Goal: Task Accomplishment & Management: Complete application form

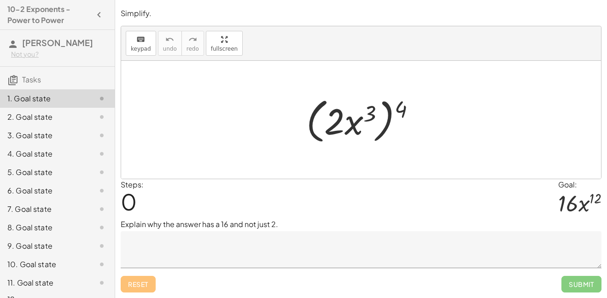
click at [344, 118] on div at bounding box center [365, 119] width 126 height 53
drag, startPoint x: 399, startPoint y: 106, endPoint x: 368, endPoint y: 112, distance: 31.4
click at [368, 112] on div at bounding box center [365, 119] width 126 height 53
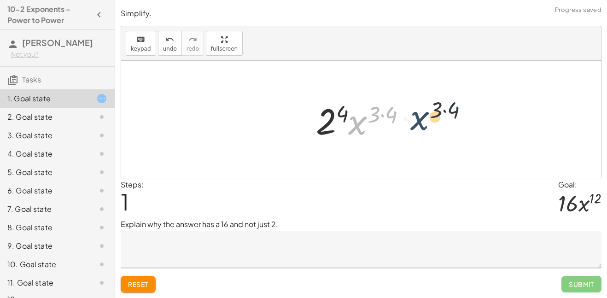
drag, startPoint x: 349, startPoint y: 113, endPoint x: 418, endPoint y: 110, distance: 68.2
click at [418, 110] on div at bounding box center [364, 119] width 107 height 47
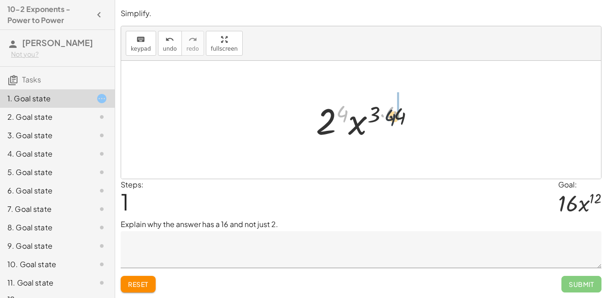
drag, startPoint x: 341, startPoint y: 112, endPoint x: 397, endPoint y: 118, distance: 56.5
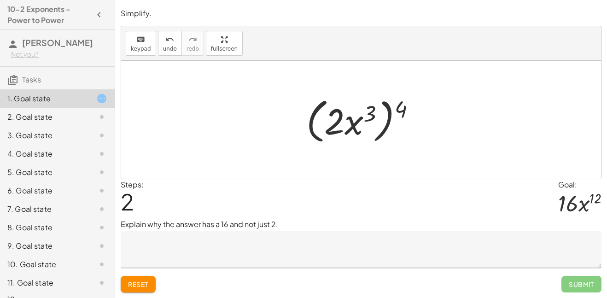
click at [399, 107] on div at bounding box center [365, 119] width 126 height 53
click at [336, 127] on div at bounding box center [365, 119] width 126 height 53
drag, startPoint x: 403, startPoint y: 107, endPoint x: 377, endPoint y: 114, distance: 27.6
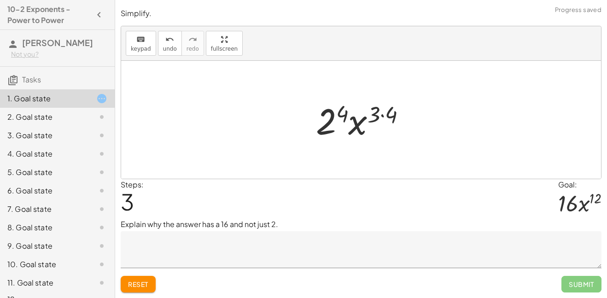
click at [380, 115] on div at bounding box center [364, 119] width 107 height 47
click at [342, 113] on div at bounding box center [364, 119] width 96 height 47
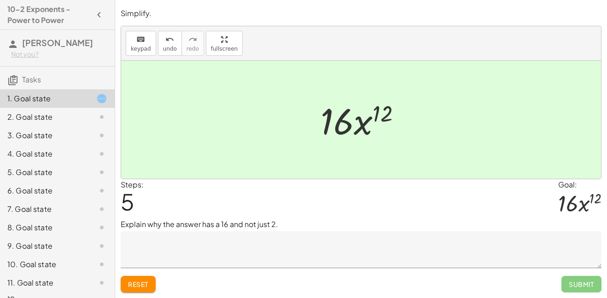
click at [406, 241] on textarea at bounding box center [361, 249] width 481 height 37
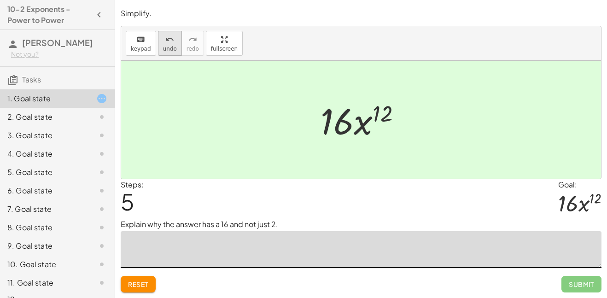
click at [169, 46] on span "undo" at bounding box center [170, 49] width 14 height 6
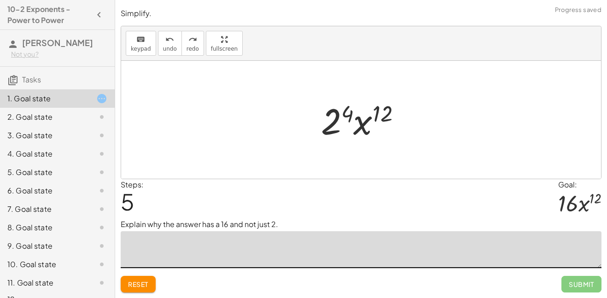
click at [165, 237] on textarea at bounding box center [361, 249] width 481 height 37
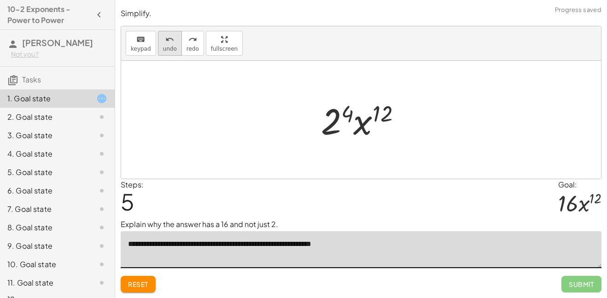
click at [163, 46] on span "undo" at bounding box center [170, 49] width 14 height 6
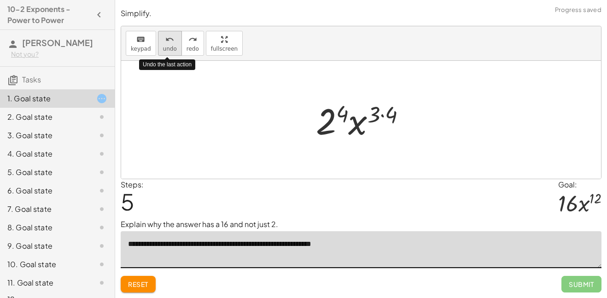
click at [163, 46] on span "undo" at bounding box center [170, 49] width 14 height 6
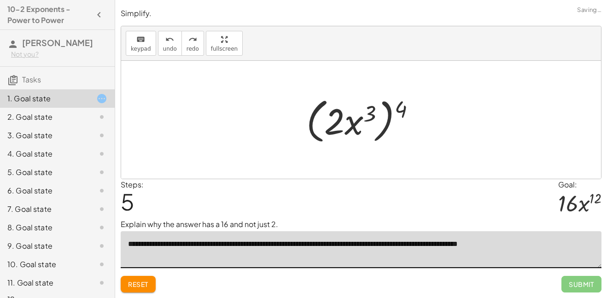
type textarea "**********"
drag, startPoint x: 402, startPoint y: 105, endPoint x: 371, endPoint y: 103, distance: 31.4
click at [371, 103] on div at bounding box center [365, 119] width 126 height 53
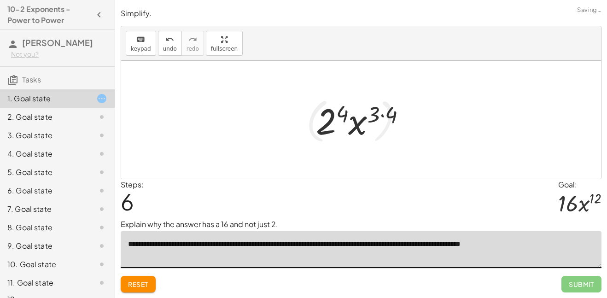
click at [379, 115] on div at bounding box center [364, 119] width 107 height 47
click at [389, 117] on div at bounding box center [364, 119] width 107 height 47
click at [346, 114] on div at bounding box center [364, 119] width 96 height 47
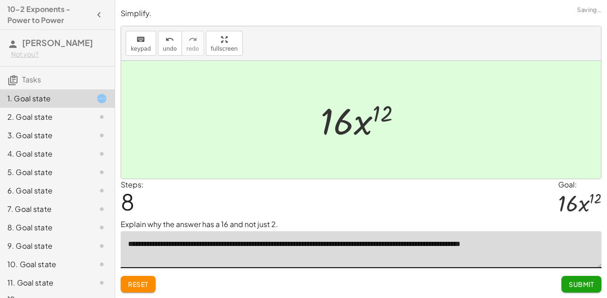
click at [584, 286] on span "Submit" at bounding box center [581, 284] width 25 height 8
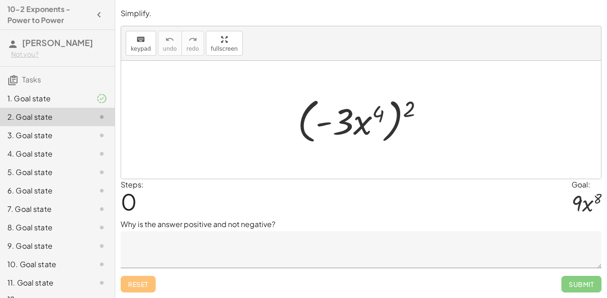
click at [405, 107] on div at bounding box center [364, 119] width 143 height 53
drag, startPoint x: 411, startPoint y: 111, endPoint x: 378, endPoint y: 111, distance: 32.7
click at [378, 111] on div at bounding box center [364, 119] width 143 height 53
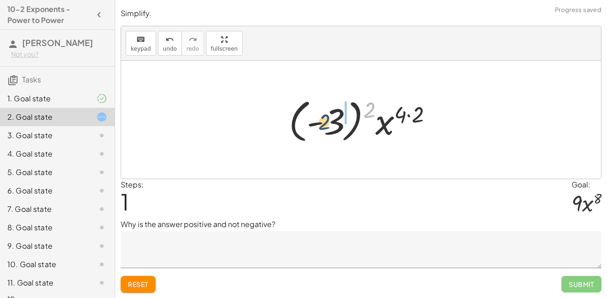
drag, startPoint x: 367, startPoint y: 110, endPoint x: 320, endPoint y: 122, distance: 48.1
click at [320, 122] on div at bounding box center [364, 119] width 160 height 51
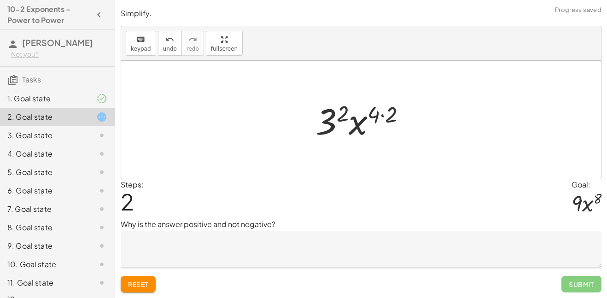
click at [336, 121] on div at bounding box center [364, 119] width 107 height 47
click at [381, 120] on div at bounding box center [365, 119] width 92 height 47
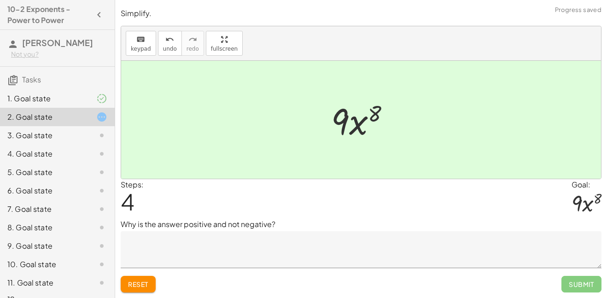
click at [256, 239] on textarea at bounding box center [361, 249] width 481 height 37
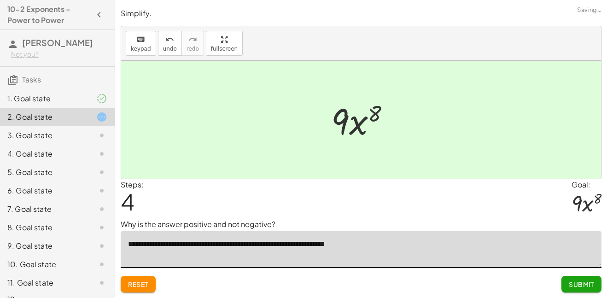
type textarea "**********"
click at [588, 281] on span "Submit" at bounding box center [581, 284] width 25 height 8
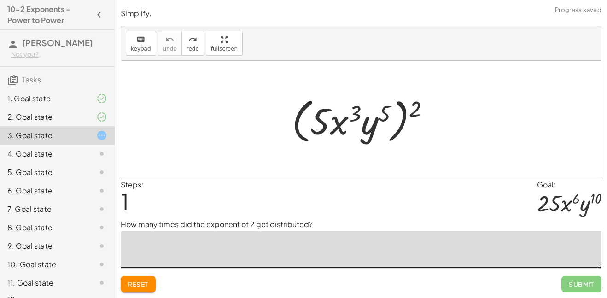
click at [220, 247] on textarea at bounding box center [361, 249] width 481 height 37
type textarea "********"
drag, startPoint x: 417, startPoint y: 109, endPoint x: 403, endPoint y: 116, distance: 15.9
click at [403, 116] on div at bounding box center [364, 119] width 154 height 53
click at [425, 109] on div at bounding box center [364, 119] width 154 height 53
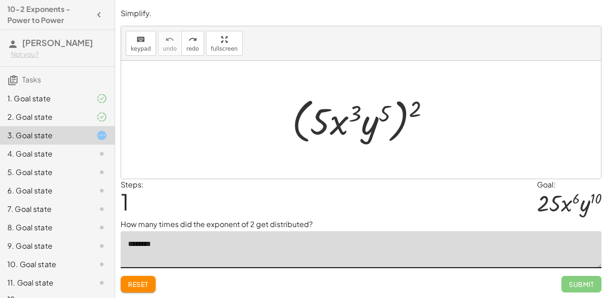
click at [410, 110] on div at bounding box center [364, 119] width 154 height 53
drag, startPoint x: 414, startPoint y: 110, endPoint x: 396, endPoint y: 108, distance: 18.5
click at [396, 108] on div at bounding box center [364, 119] width 154 height 53
drag, startPoint x: 413, startPoint y: 107, endPoint x: 383, endPoint y: 116, distance: 32.1
click at [383, 116] on div at bounding box center [364, 119] width 154 height 53
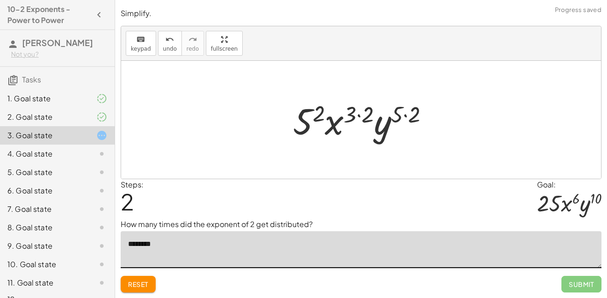
click at [308, 112] on div at bounding box center [364, 119] width 153 height 47
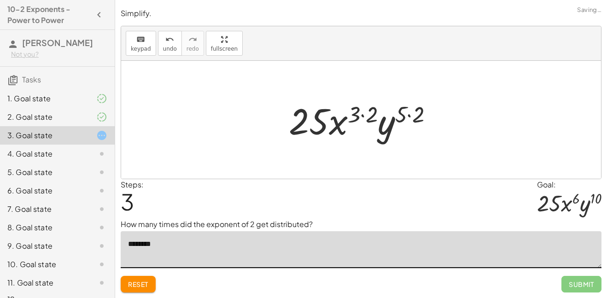
click at [366, 114] on div at bounding box center [364, 119] width 161 height 47
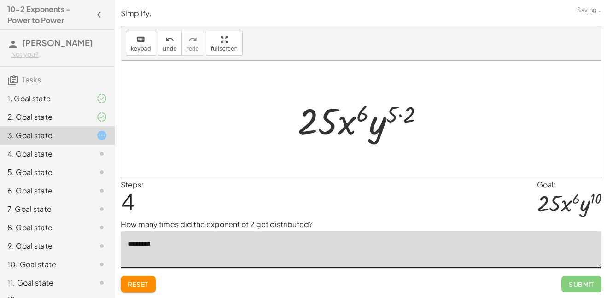
click at [399, 120] on div at bounding box center [364, 119] width 143 height 47
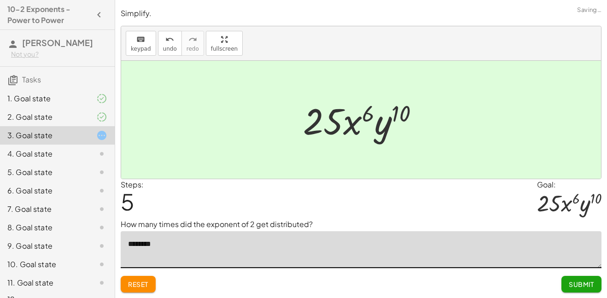
click at [574, 277] on button "Submit" at bounding box center [581, 284] width 40 height 17
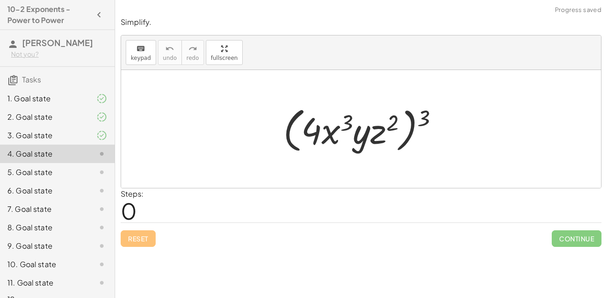
click at [430, 123] on div at bounding box center [365, 129] width 172 height 53
drag, startPoint x: 425, startPoint y: 119, endPoint x: 395, endPoint y: 121, distance: 29.5
click at [395, 121] on div at bounding box center [365, 129] width 172 height 53
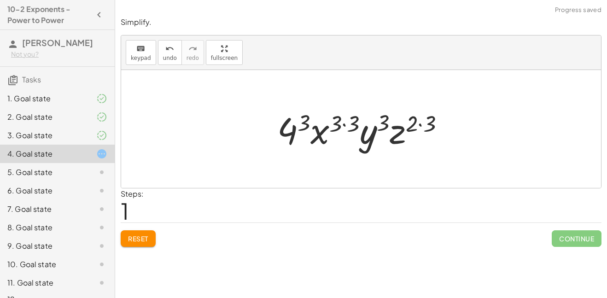
click at [299, 121] on div at bounding box center [365, 128] width 184 height 47
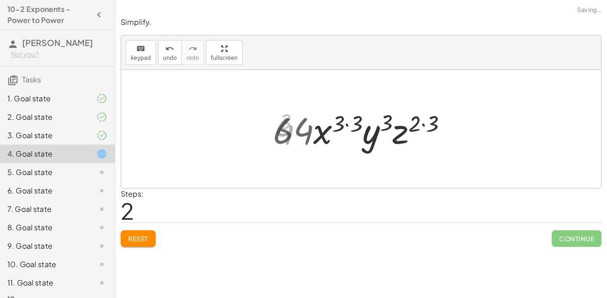
click at [346, 120] on div at bounding box center [364, 128] width 192 height 47
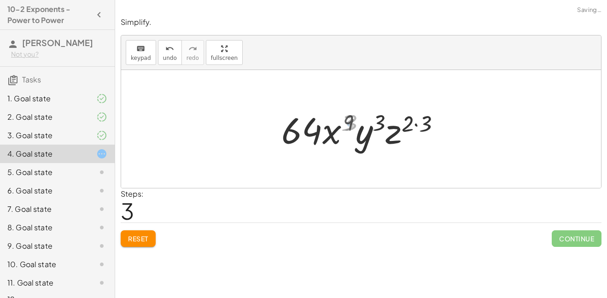
click at [376, 125] on div at bounding box center [365, 128] width 172 height 47
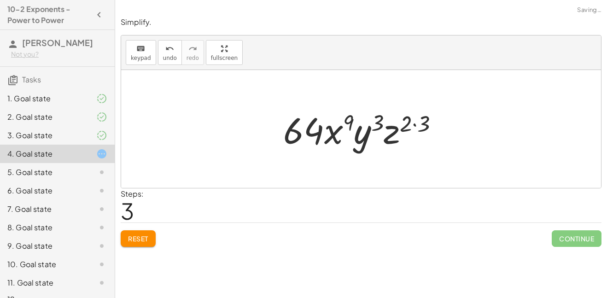
click at [423, 122] on div at bounding box center [365, 128] width 172 height 47
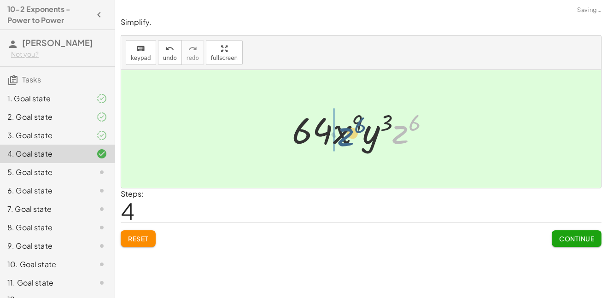
drag, startPoint x: 400, startPoint y: 126, endPoint x: 333, endPoint y: 128, distance: 66.8
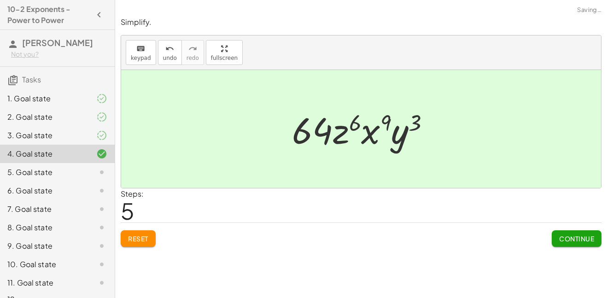
click at [371, 137] on div at bounding box center [364, 128] width 154 height 47
click at [352, 134] on div at bounding box center [364, 128] width 154 height 47
drag, startPoint x: 343, startPoint y: 133, endPoint x: 335, endPoint y: 122, distance: 13.2
click at [335, 122] on div at bounding box center [364, 128] width 154 height 47
click at [591, 237] on span "Continue" at bounding box center [576, 238] width 35 height 8
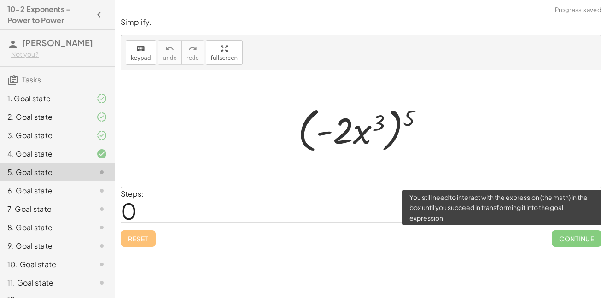
click at [591, 237] on span "Continue" at bounding box center [577, 238] width 50 height 17
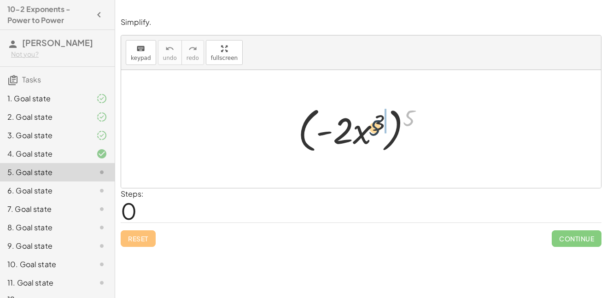
drag, startPoint x: 413, startPoint y: 118, endPoint x: 375, endPoint y: 128, distance: 39.9
click at [375, 128] on div at bounding box center [364, 129] width 142 height 53
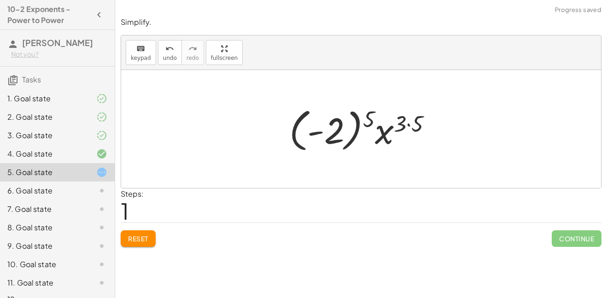
click at [406, 124] on div at bounding box center [364, 129] width 159 height 51
click at [410, 126] on div at bounding box center [364, 129] width 159 height 51
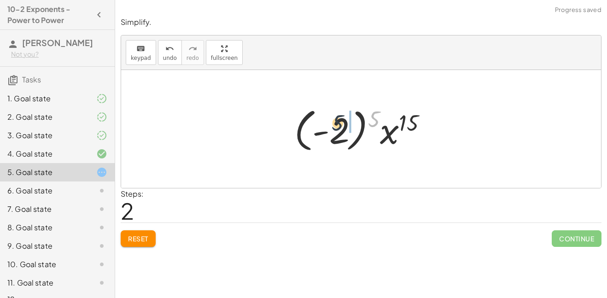
drag, startPoint x: 375, startPoint y: 121, endPoint x: 332, endPoint y: 126, distance: 43.1
click at [332, 126] on div at bounding box center [364, 129] width 149 height 51
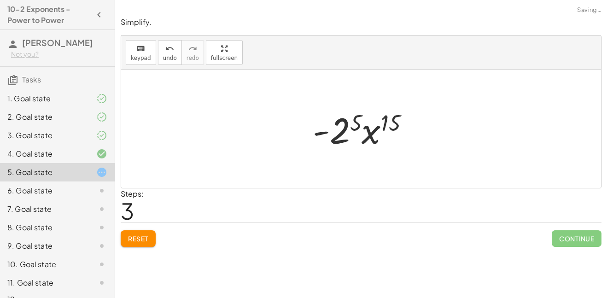
click at [337, 133] on div at bounding box center [364, 128] width 113 height 47
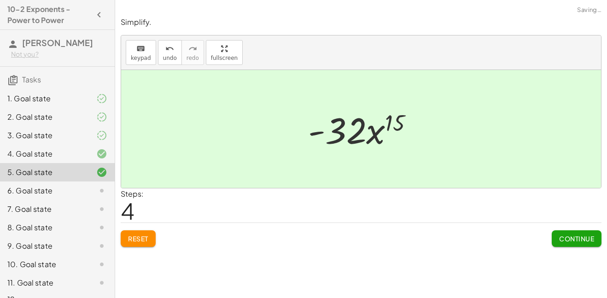
click at [556, 246] on button "Continue" at bounding box center [577, 238] width 50 height 17
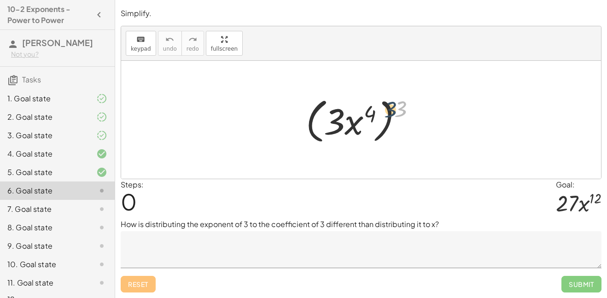
drag, startPoint x: 398, startPoint y: 108, endPoint x: 382, endPoint y: 108, distance: 16.1
click at [382, 108] on div at bounding box center [364, 119] width 127 height 53
drag, startPoint x: 405, startPoint y: 110, endPoint x: 373, endPoint y: 112, distance: 31.8
click at [373, 112] on div at bounding box center [364, 119] width 127 height 53
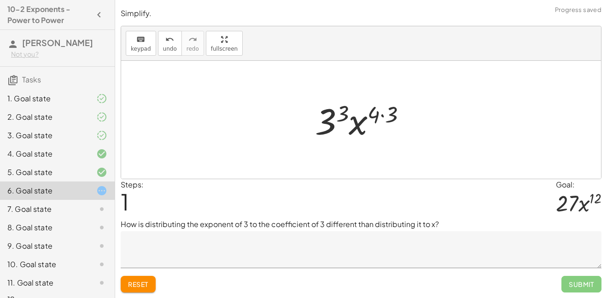
click at [331, 117] on div at bounding box center [364, 119] width 108 height 47
click at [384, 116] on div at bounding box center [364, 119] width 111 height 47
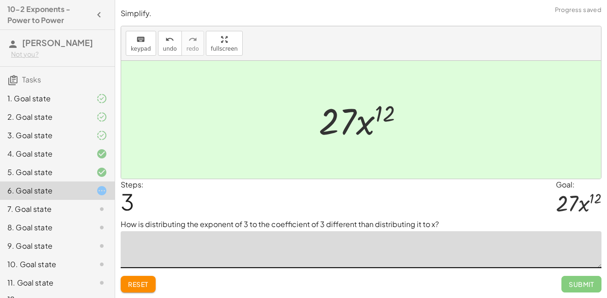
click at [524, 253] on textarea at bounding box center [361, 249] width 481 height 37
click at [124, 284] on button "Reset" at bounding box center [138, 284] width 35 height 17
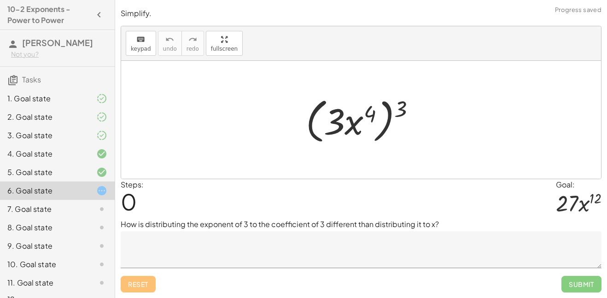
click at [216, 240] on textarea at bounding box center [361, 249] width 481 height 37
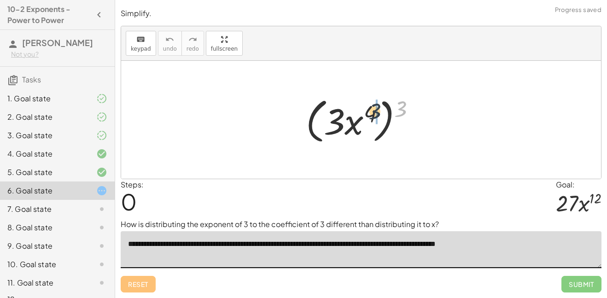
drag, startPoint x: 406, startPoint y: 106, endPoint x: 379, endPoint y: 108, distance: 26.3
click at [379, 108] on div at bounding box center [364, 119] width 127 height 53
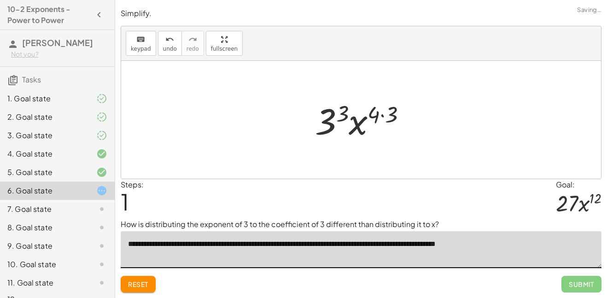
click at [341, 111] on div at bounding box center [364, 119] width 108 height 47
click at [379, 108] on div at bounding box center [364, 119] width 111 height 47
click at [384, 114] on div at bounding box center [364, 119] width 111 height 47
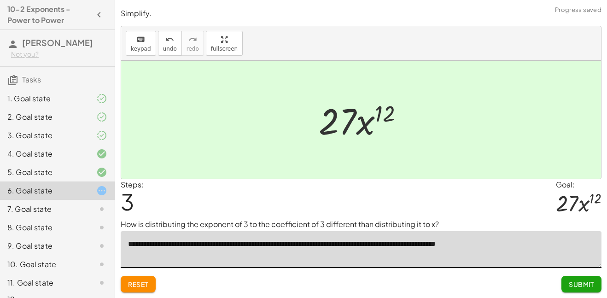
click at [580, 282] on span "Submit" at bounding box center [581, 284] width 25 height 8
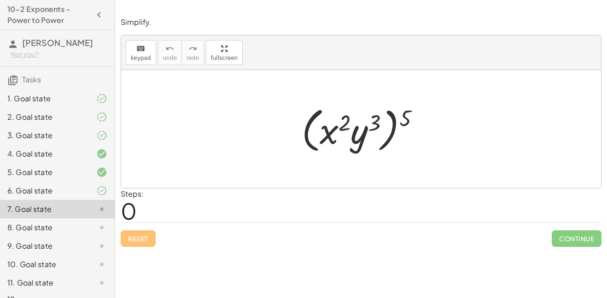
click at [59, 201] on div "7. Goal state" at bounding box center [57, 209] width 115 height 18
click at [72, 218] on div "6. Goal state" at bounding box center [57, 227] width 115 height 18
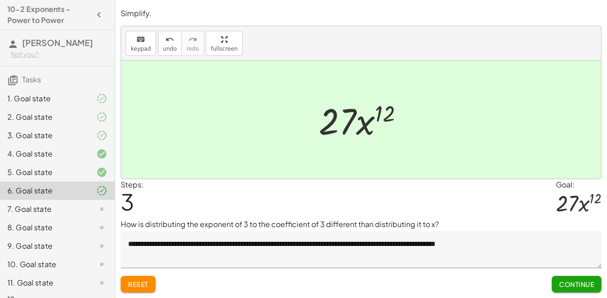
click at [85, 237] on div "7. Goal state" at bounding box center [57, 246] width 115 height 18
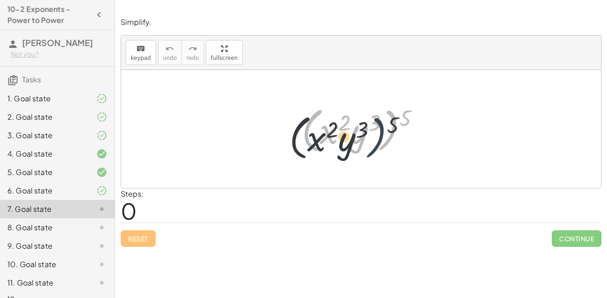
drag, startPoint x: 398, startPoint y: 122, endPoint x: 380, endPoint y: 129, distance: 19.4
click at [380, 129] on div at bounding box center [364, 129] width 134 height 53
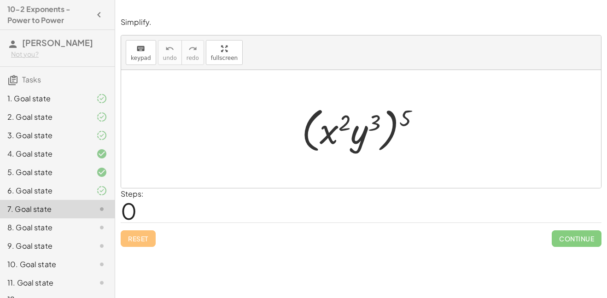
drag, startPoint x: 413, startPoint y: 117, endPoint x: 405, endPoint y: 117, distance: 7.4
click at [395, 117] on div at bounding box center [364, 129] width 134 height 53
drag, startPoint x: 405, startPoint y: 117, endPoint x: 377, endPoint y: 118, distance: 28.6
click at [377, 118] on div at bounding box center [364, 129] width 134 height 53
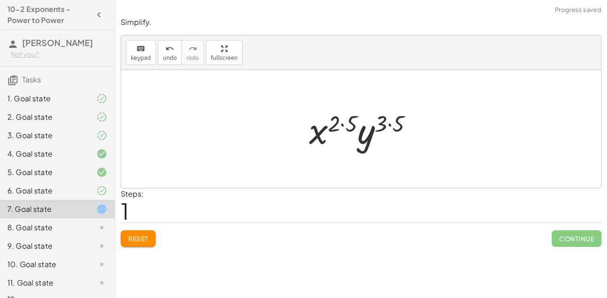
click at [387, 125] on div at bounding box center [364, 128] width 121 height 47
click at [339, 122] on div at bounding box center [364, 128] width 111 height 47
click at [348, 123] on div at bounding box center [364, 128] width 111 height 47
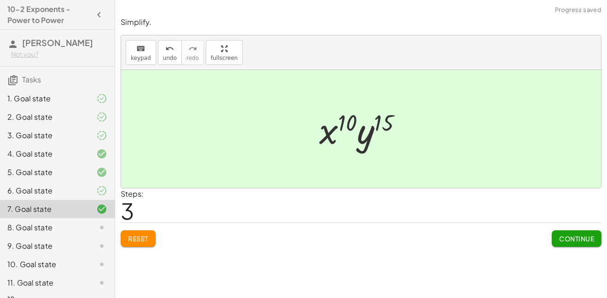
click at [576, 241] on span "Continue" at bounding box center [576, 238] width 35 height 8
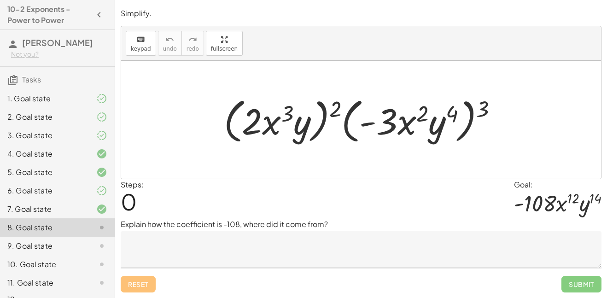
click at [70, 194] on div "6. Goal state" at bounding box center [44, 190] width 74 height 11
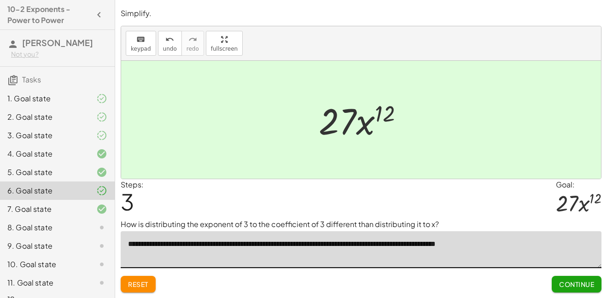
click at [485, 250] on textarea "**********" at bounding box center [361, 249] width 481 height 37
click at [331, 244] on textarea "**********" at bounding box center [361, 249] width 481 height 37
click at [338, 243] on textarea "**********" at bounding box center [361, 249] width 481 height 37
type textarea "**********"
click at [531, 283] on button "Submit Changes" at bounding box center [564, 284] width 74 height 17
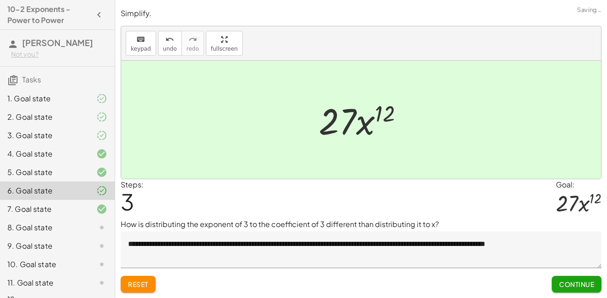
click at [107, 255] on div "8. Goal state" at bounding box center [57, 264] width 115 height 18
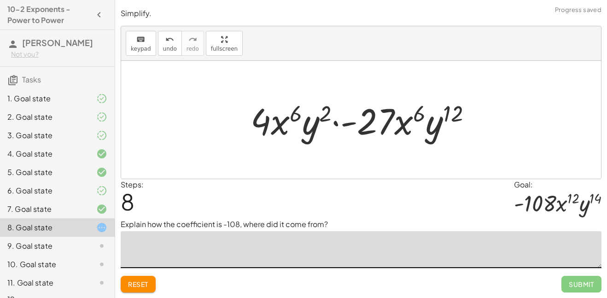
click at [232, 249] on textarea at bounding box center [361, 249] width 481 height 37
type textarea "**********"
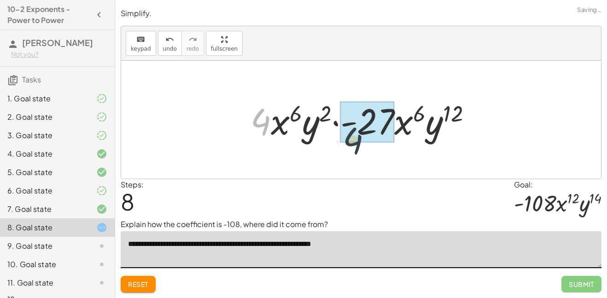
drag, startPoint x: 267, startPoint y: 113, endPoint x: 379, endPoint y: 133, distance: 114.6
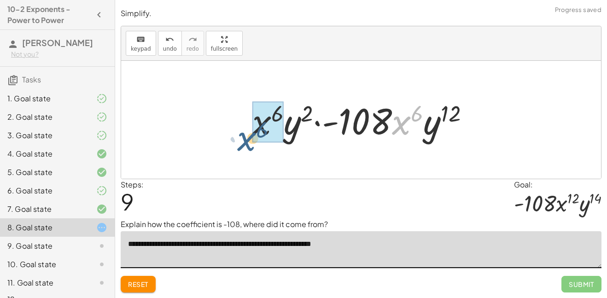
drag, startPoint x: 403, startPoint y: 127, endPoint x: 250, endPoint y: 145, distance: 154.8
click at [250, 145] on div "· ( · 2 · x 3 · y ) 2 · ( · - 3 · x 2 · y 4 ) 3 · 2 2 · x ( · 3 · 2 ) · y 2 · (…" at bounding box center [361, 120] width 245 height 52
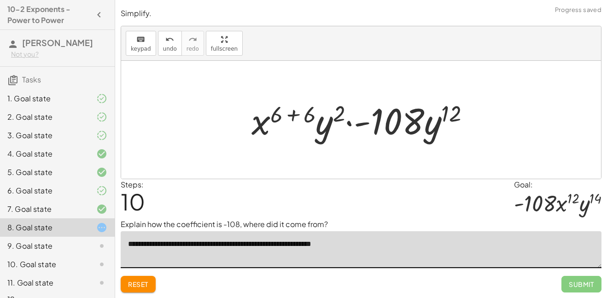
click at [274, 121] on div at bounding box center [364, 119] width 235 height 47
drag, startPoint x: 437, startPoint y: 120, endPoint x: 317, endPoint y: 126, distance: 119.8
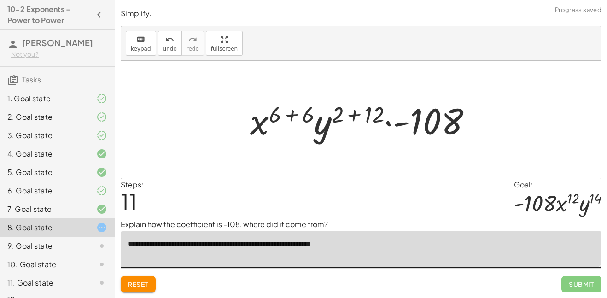
click at [364, 115] on div at bounding box center [364, 119] width 238 height 47
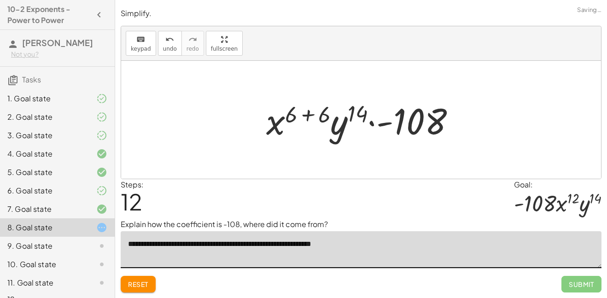
click at [307, 115] on div at bounding box center [364, 119] width 205 height 47
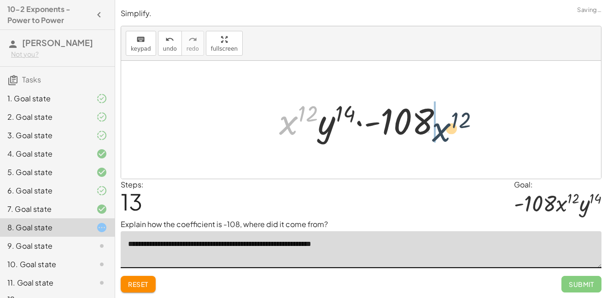
drag, startPoint x: 291, startPoint y: 123, endPoint x: 463, endPoint y: 131, distance: 172.4
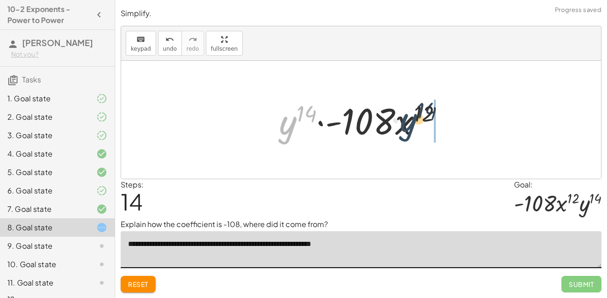
drag, startPoint x: 288, startPoint y: 124, endPoint x: 432, endPoint y: 119, distance: 144.2
click at [432, 119] on div at bounding box center [364, 119] width 180 height 47
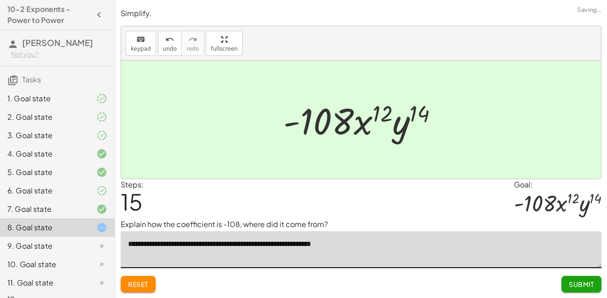
click at [586, 280] on span "Submit" at bounding box center [581, 284] width 25 height 8
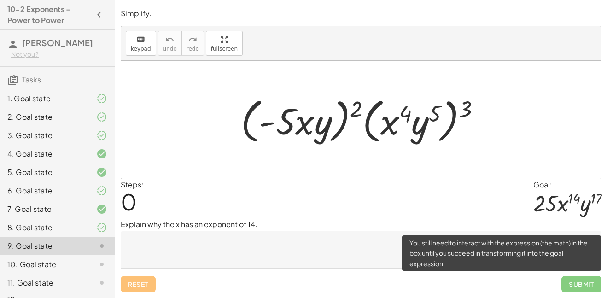
click at [271, 244] on textarea at bounding box center [361, 249] width 481 height 37
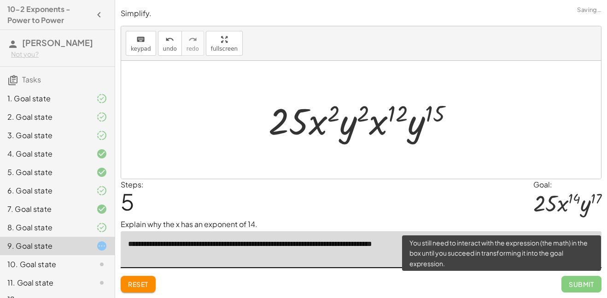
type textarea "**********"
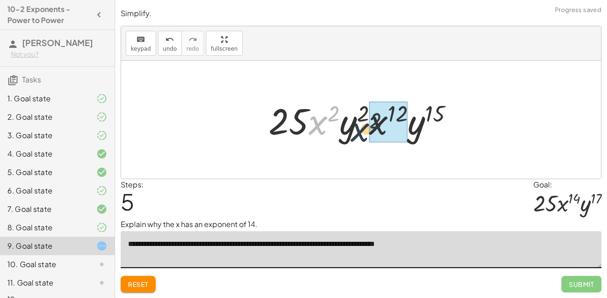
drag, startPoint x: 321, startPoint y: 119, endPoint x: 370, endPoint y: 123, distance: 49.0
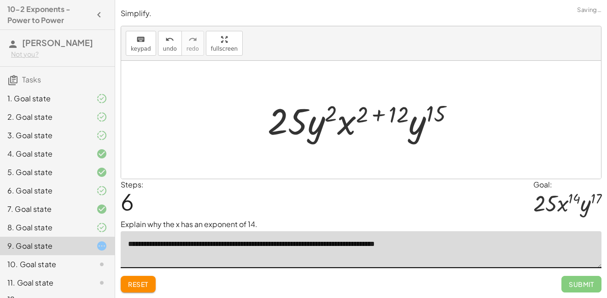
click at [378, 116] on div at bounding box center [364, 119] width 203 height 47
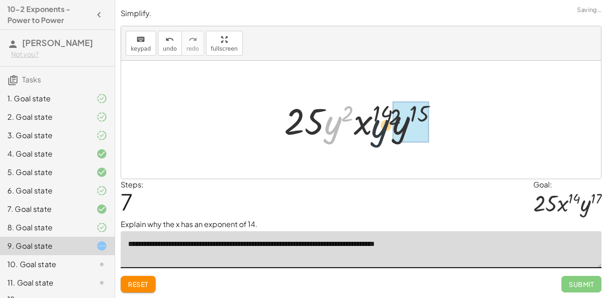
drag, startPoint x: 339, startPoint y: 131, endPoint x: 423, endPoint y: 129, distance: 83.4
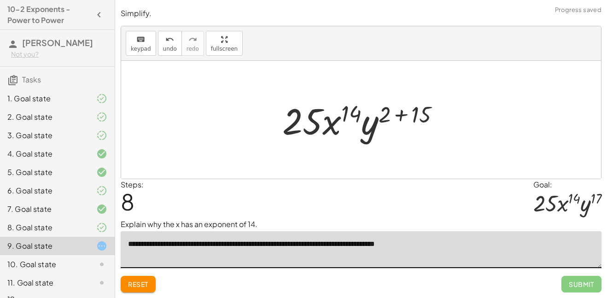
click at [395, 114] on div at bounding box center [365, 119] width 174 height 47
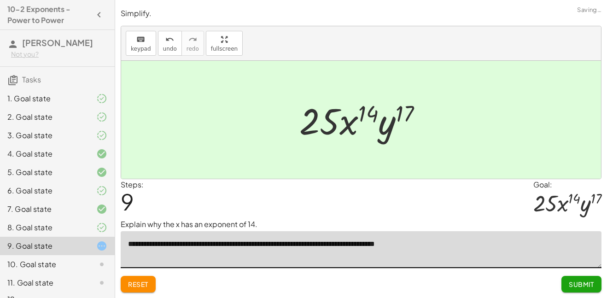
click at [587, 287] on span "Submit" at bounding box center [581, 284] width 25 height 8
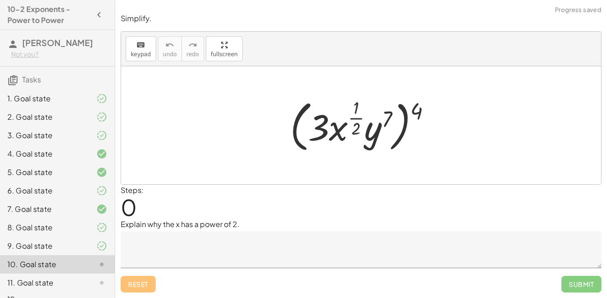
click at [193, 240] on textarea at bounding box center [361, 249] width 481 height 37
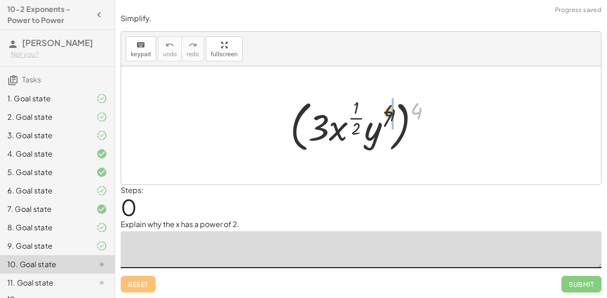
drag, startPoint x: 417, startPoint y: 111, endPoint x: 389, endPoint y: 116, distance: 28.0
click at [389, 116] on div at bounding box center [363, 125] width 157 height 60
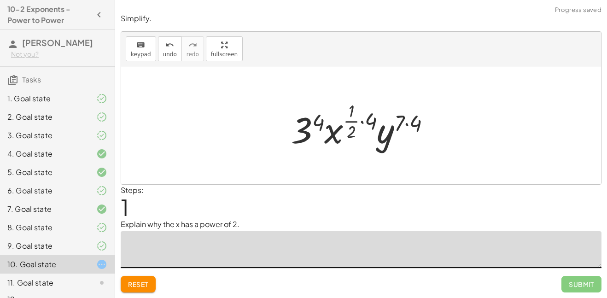
click at [353, 124] on div at bounding box center [364, 125] width 156 height 54
click at [370, 123] on div at bounding box center [364, 125] width 156 height 54
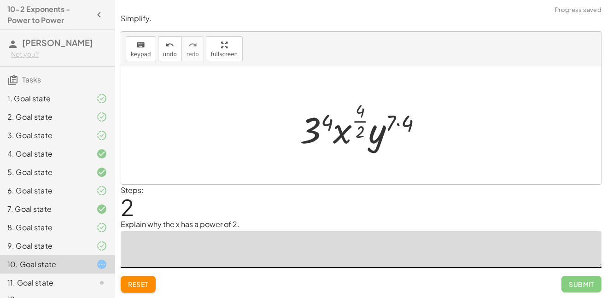
click at [363, 131] on div at bounding box center [364, 125] width 139 height 54
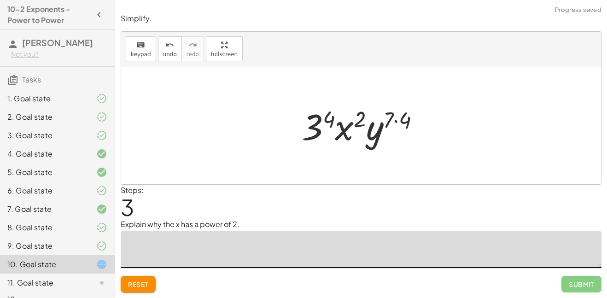
click at [401, 119] on div at bounding box center [364, 125] width 134 height 47
click at [320, 122] on div at bounding box center [364, 125] width 132 height 47
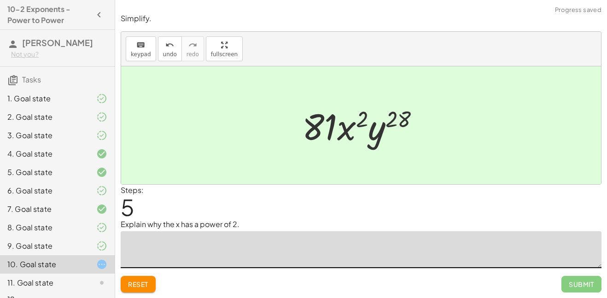
click at [265, 252] on textarea at bounding box center [361, 249] width 481 height 37
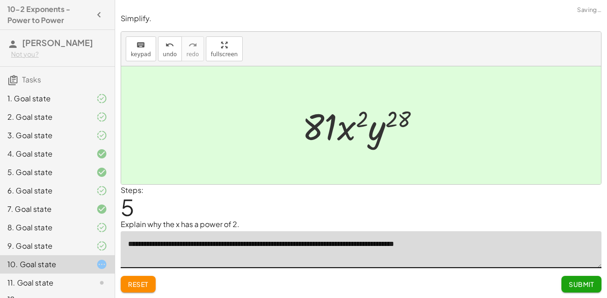
click at [403, 245] on textarea "**********" at bounding box center [361, 249] width 481 height 37
click at [366, 238] on textarea "**********" at bounding box center [361, 249] width 481 height 37
click at [384, 242] on textarea "**********" at bounding box center [361, 249] width 481 height 37
click at [416, 243] on textarea "**********" at bounding box center [361, 249] width 481 height 37
click at [508, 239] on textarea "**********" at bounding box center [361, 249] width 481 height 37
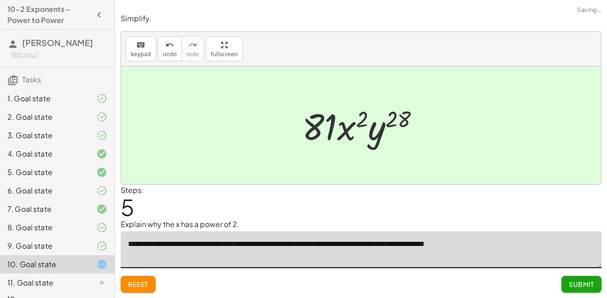
click at [405, 251] on textarea "**********" at bounding box center [361, 249] width 481 height 37
click at [411, 246] on textarea "**********" at bounding box center [361, 249] width 481 height 37
click at [410, 246] on textarea "**********" at bounding box center [361, 249] width 481 height 37
click at [407, 246] on textarea "**********" at bounding box center [361, 249] width 481 height 37
type textarea "**********"
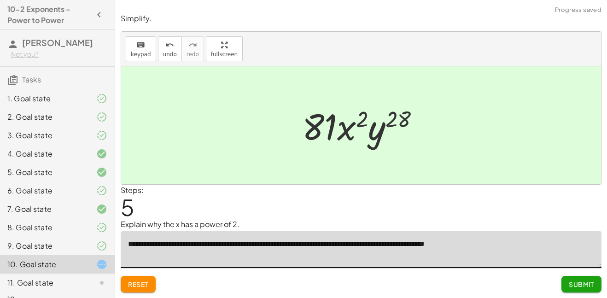
click at [571, 281] on span "Submit" at bounding box center [581, 284] width 25 height 8
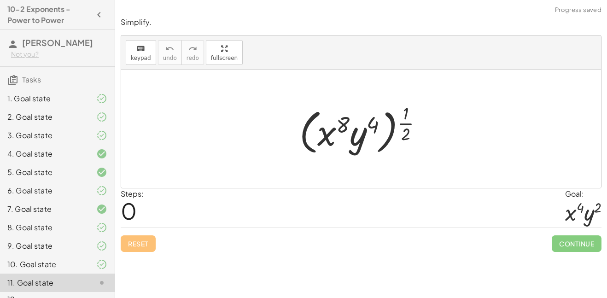
click at [408, 115] on div at bounding box center [365, 128] width 140 height 57
click at [406, 137] on div at bounding box center [365, 128] width 140 height 57
click at [407, 116] on div at bounding box center [365, 128] width 140 height 57
drag, startPoint x: 407, startPoint y: 117, endPoint x: 383, endPoint y: 122, distance: 24.9
click at [383, 122] on div at bounding box center [365, 128] width 140 height 57
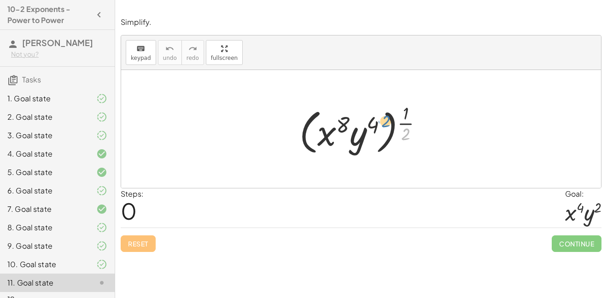
drag, startPoint x: 409, startPoint y: 138, endPoint x: 387, endPoint y: 123, distance: 26.7
click at [387, 123] on div at bounding box center [365, 128] width 140 height 57
click at [368, 133] on div at bounding box center [365, 128] width 140 height 57
drag, startPoint x: 404, startPoint y: 136, endPoint x: 333, endPoint y: 129, distance: 71.2
click at [333, 129] on div at bounding box center [365, 128] width 140 height 57
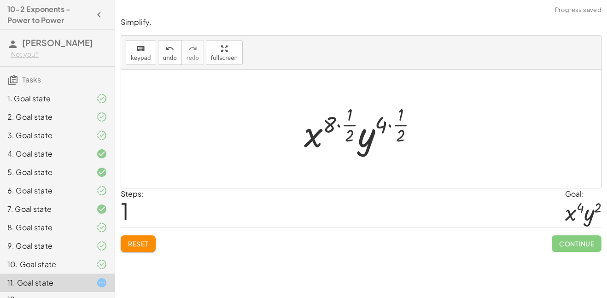
click at [342, 123] on div at bounding box center [364, 129] width 130 height 54
click at [328, 125] on div at bounding box center [364, 129] width 130 height 54
click at [327, 127] on div at bounding box center [364, 129] width 130 height 54
click at [385, 128] on div at bounding box center [364, 129] width 130 height 54
drag, startPoint x: 384, startPoint y: 127, endPoint x: 406, endPoint y: 113, distance: 25.9
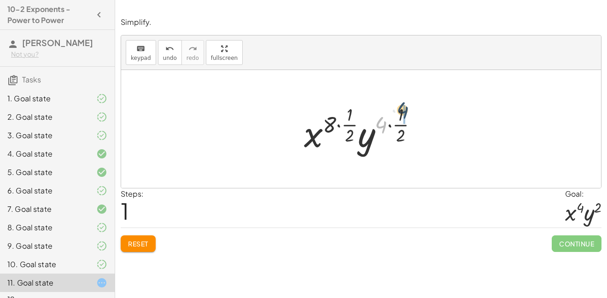
click at [406, 113] on div at bounding box center [364, 129] width 130 height 54
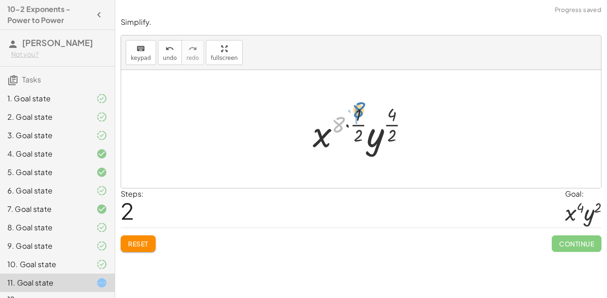
drag, startPoint x: 333, startPoint y: 123, endPoint x: 353, endPoint y: 111, distance: 23.1
click at [353, 111] on div at bounding box center [364, 129] width 113 height 54
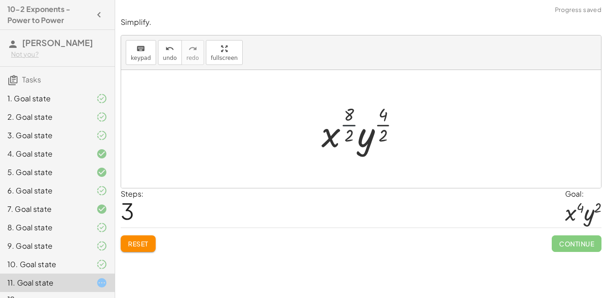
click at [353, 128] on div at bounding box center [364, 129] width 95 height 54
click at [349, 134] on div at bounding box center [365, 129] width 90 height 54
click at [387, 136] on div at bounding box center [365, 129] width 90 height 54
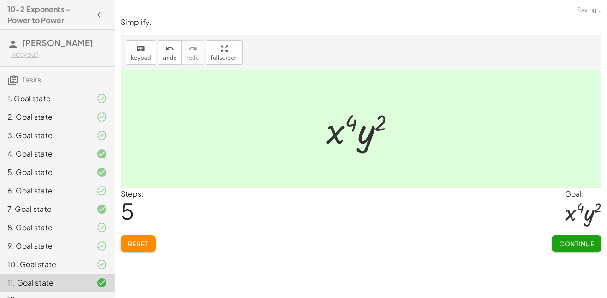
click at [571, 243] on span "Continue" at bounding box center [576, 243] width 35 height 8
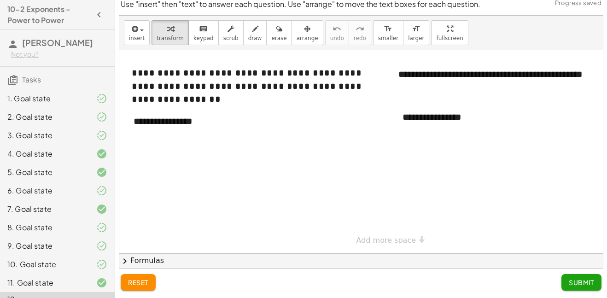
scroll to position [16, 0]
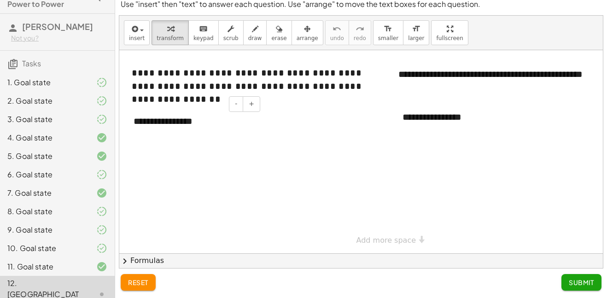
click at [167, 121] on div "**********" at bounding box center [193, 121] width 138 height 32
click at [219, 126] on div "**********" at bounding box center [193, 121] width 138 height 32
click at [432, 122] on div "**********" at bounding box center [462, 117] width 138 height 32
click at [500, 120] on div "**********" at bounding box center [462, 117] width 138 height 32
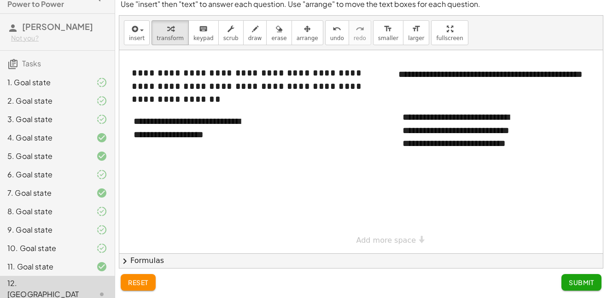
click at [584, 285] on span "Submit" at bounding box center [581, 282] width 25 height 8
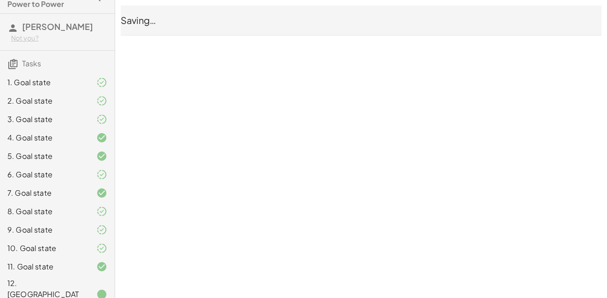
scroll to position [0, 0]
